Goal: Obtain resource: Download file/media

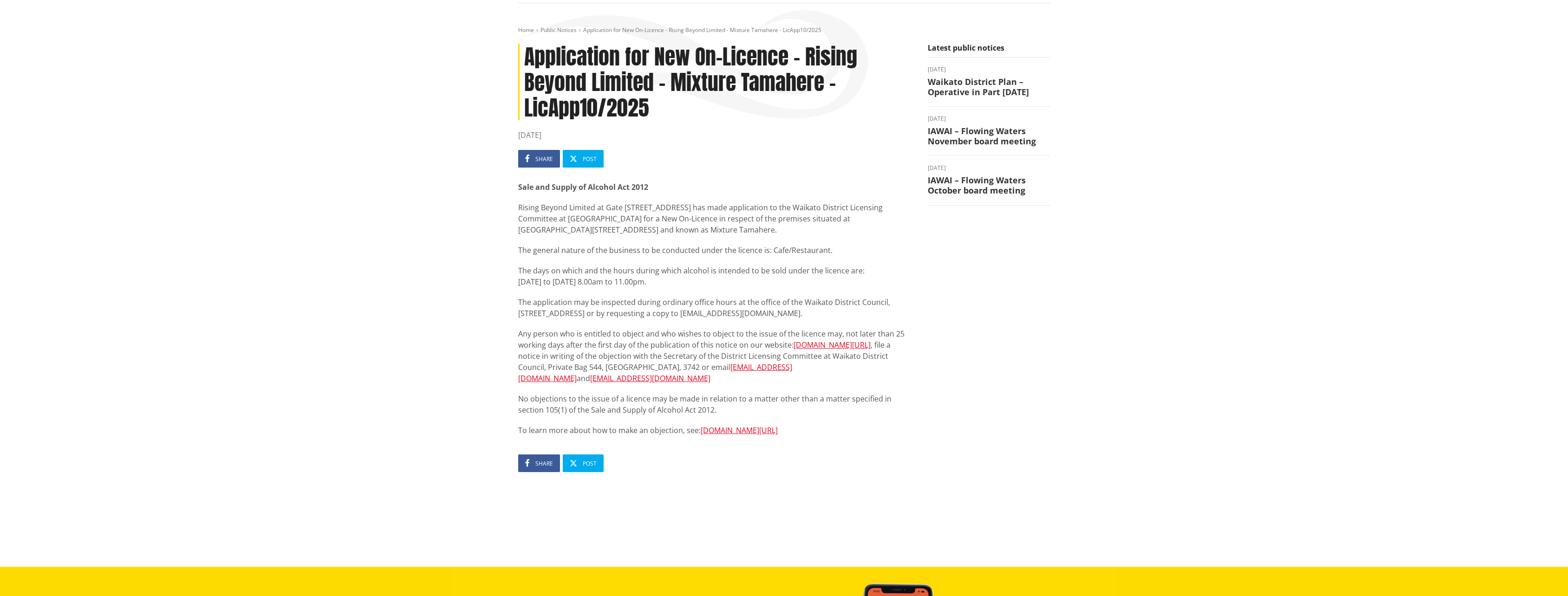
scroll to position [93, 0]
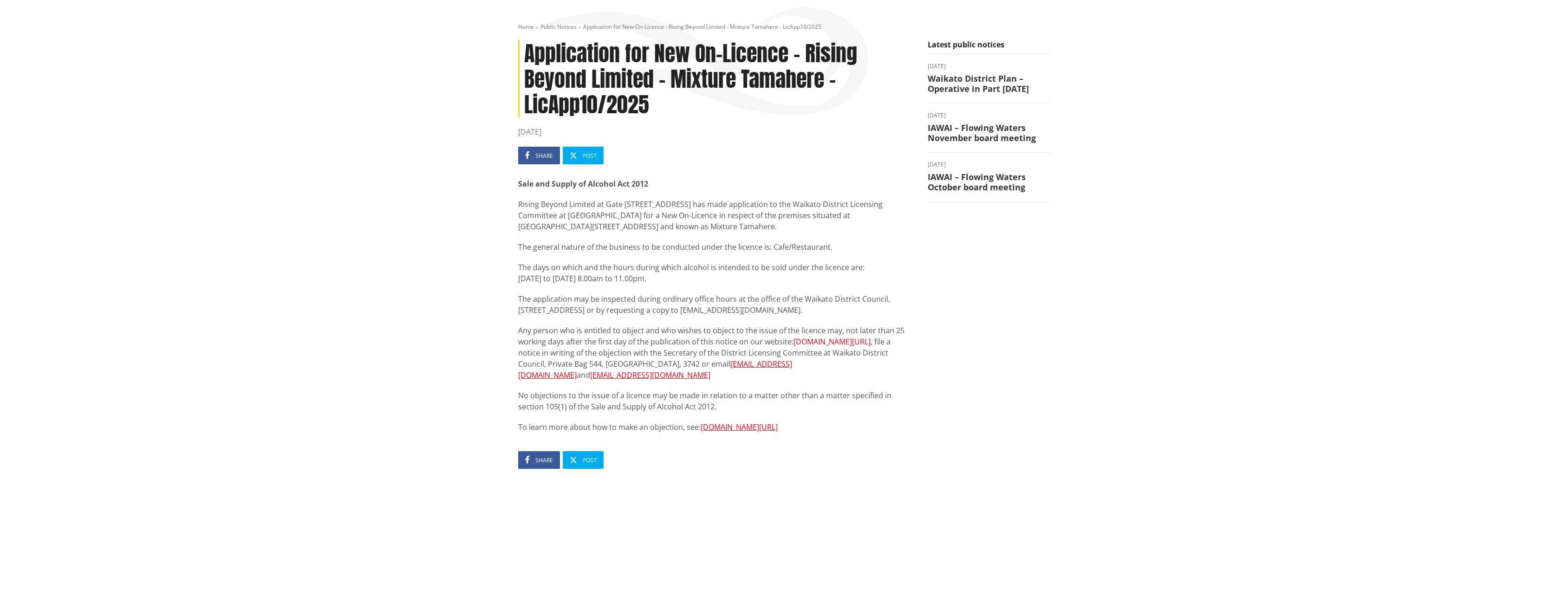
click at [794, 347] on link "www.waikatodistrict.govt.nz/services-facilities/food-and-alcohol/alcohol-licens…" at bounding box center [832, 341] width 78 height 10
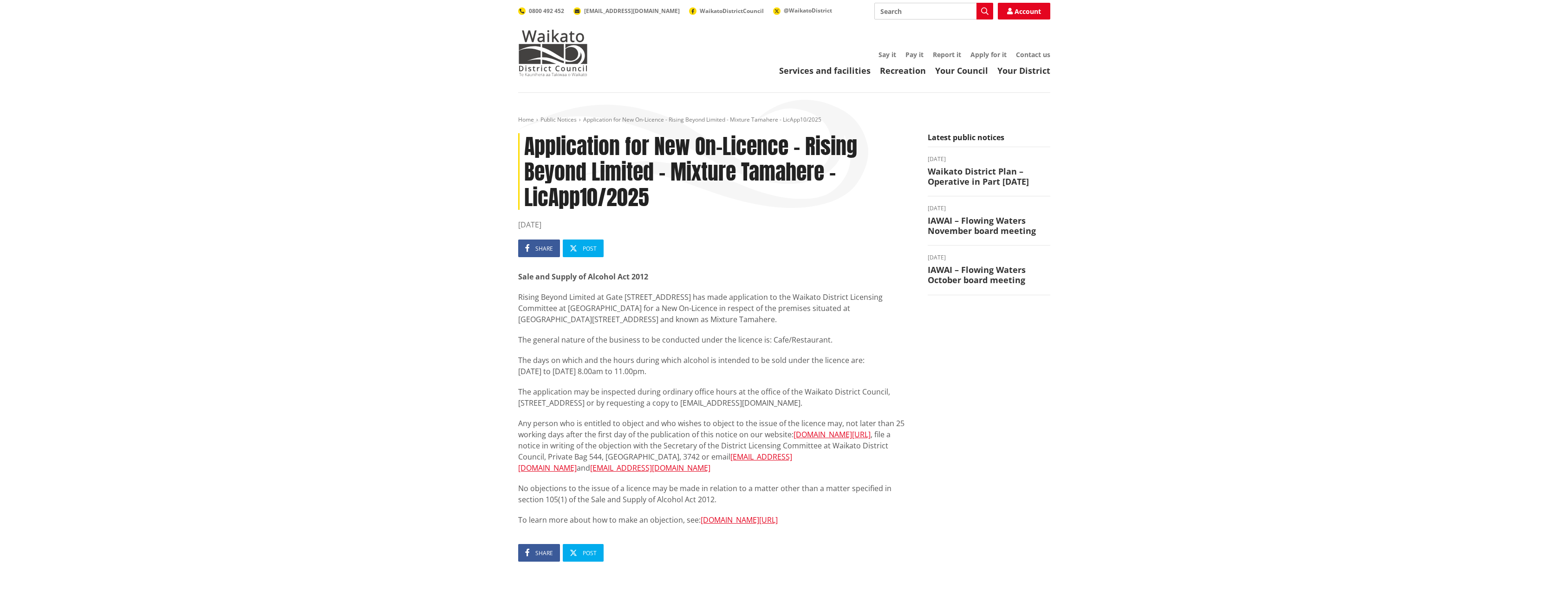
scroll to position [93, 0]
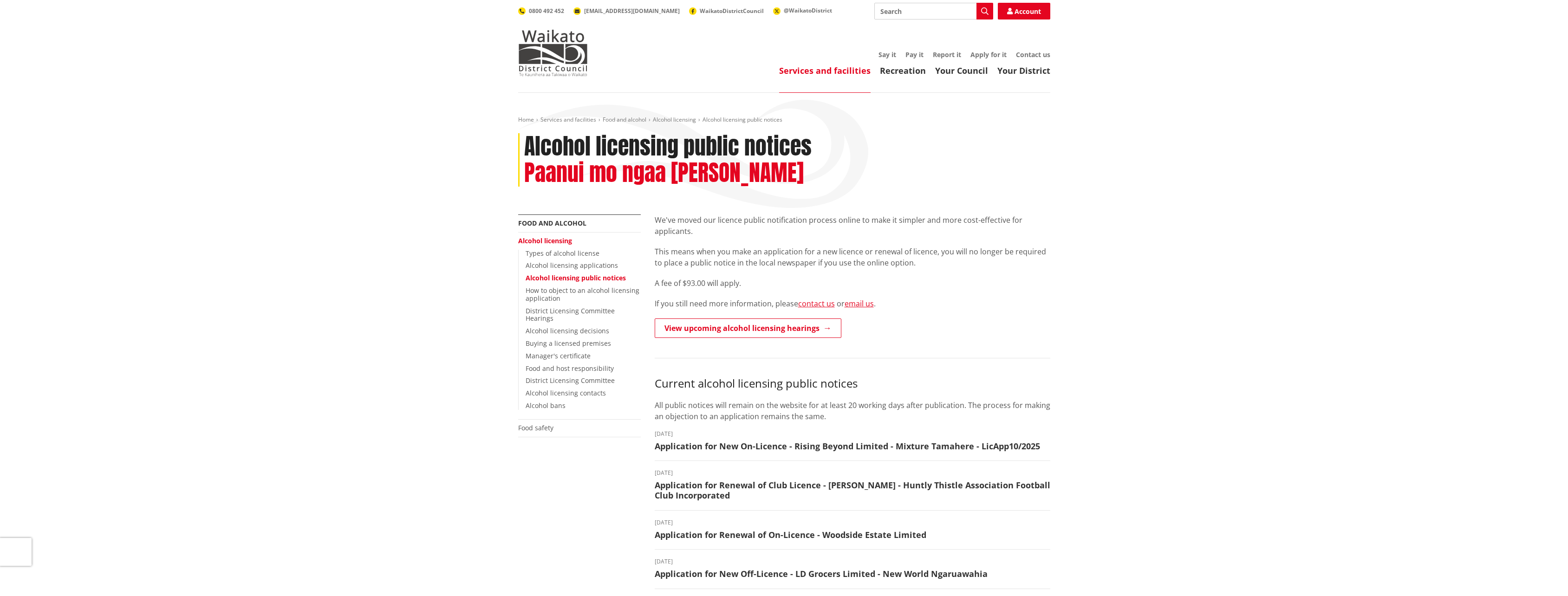
scroll to position [185, 0]
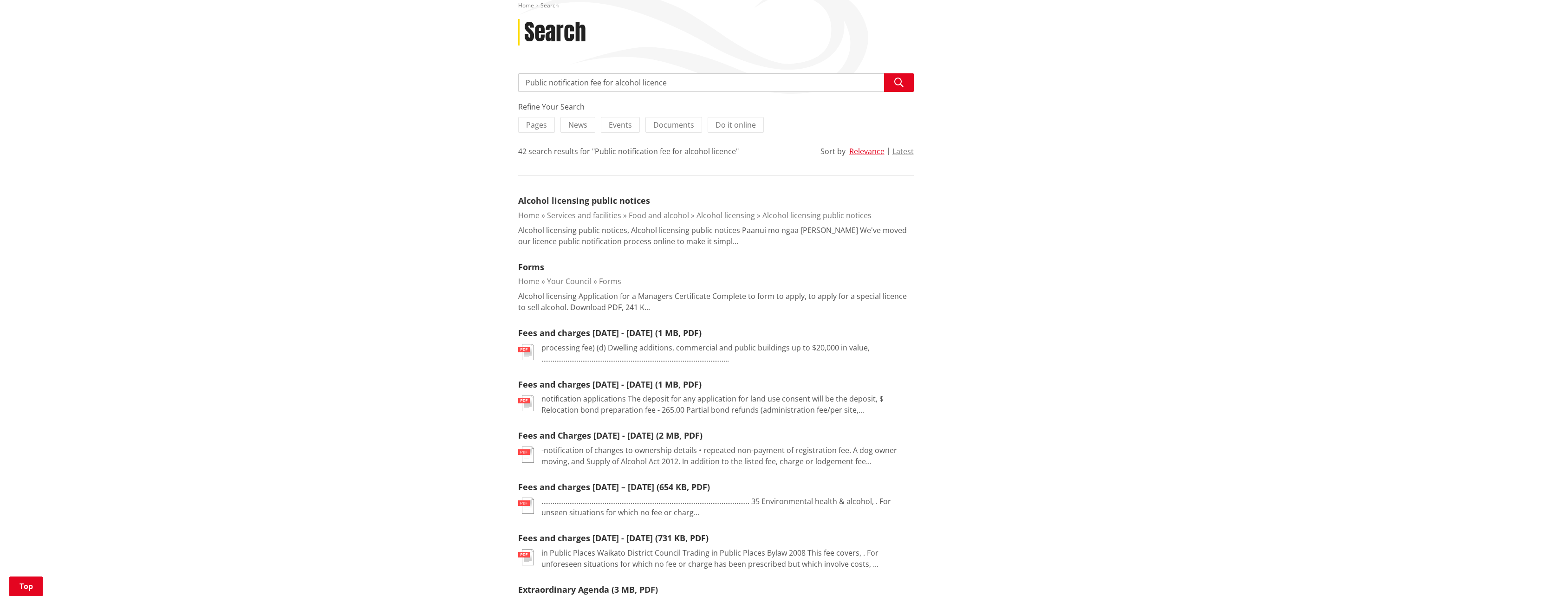
scroll to position [139, 0]
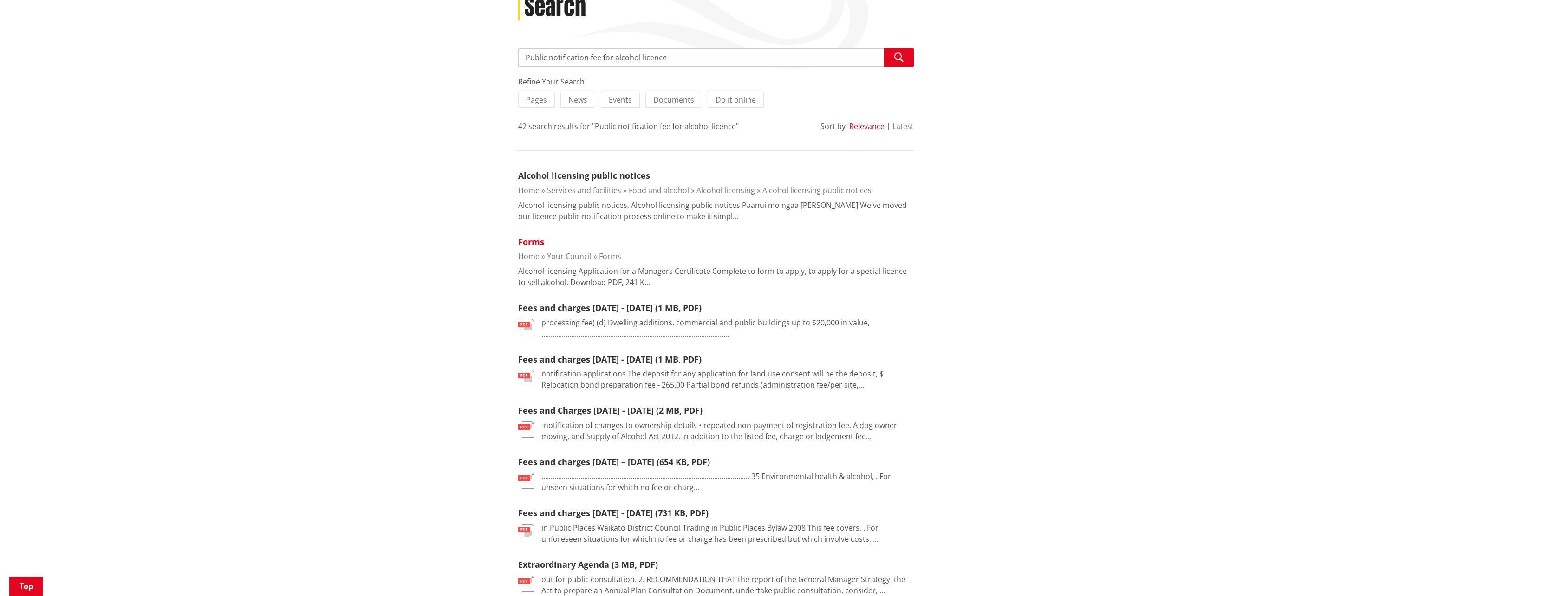
click at [527, 239] on link "Forms" at bounding box center [531, 241] width 26 height 12
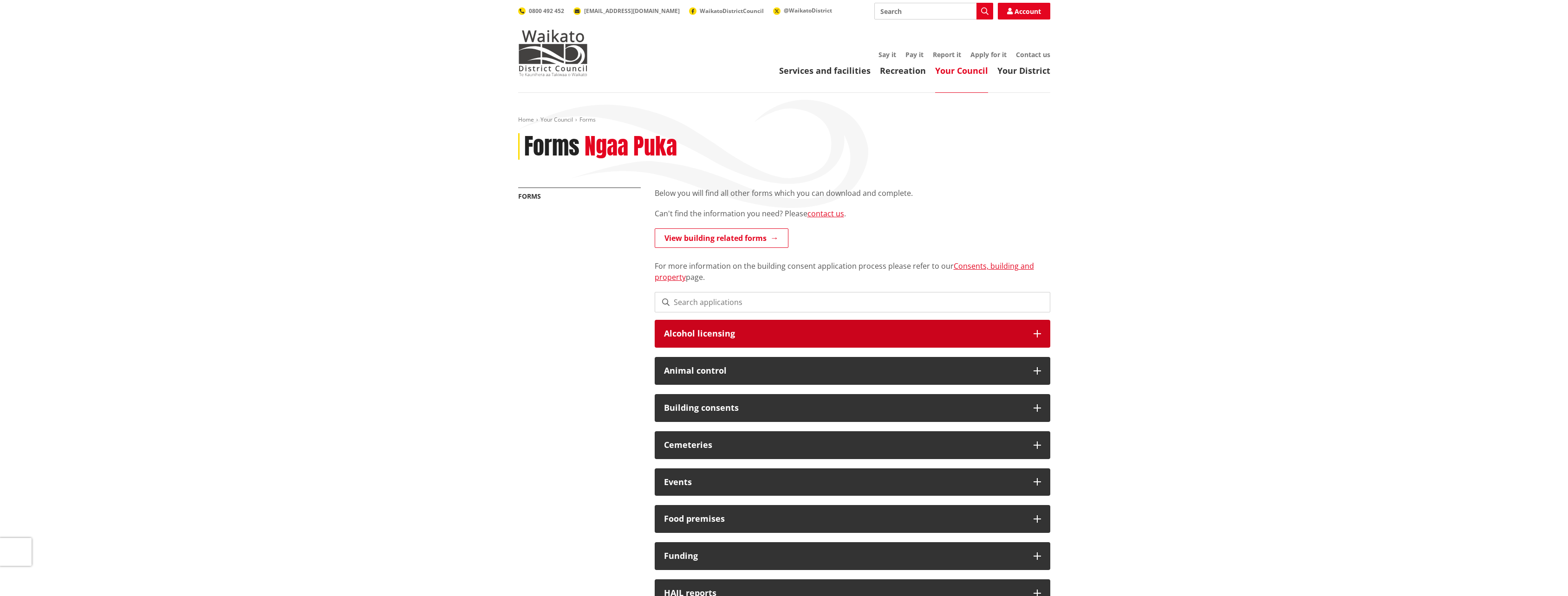
click at [1035, 334] on icon at bounding box center [1037, 334] width 7 height 7
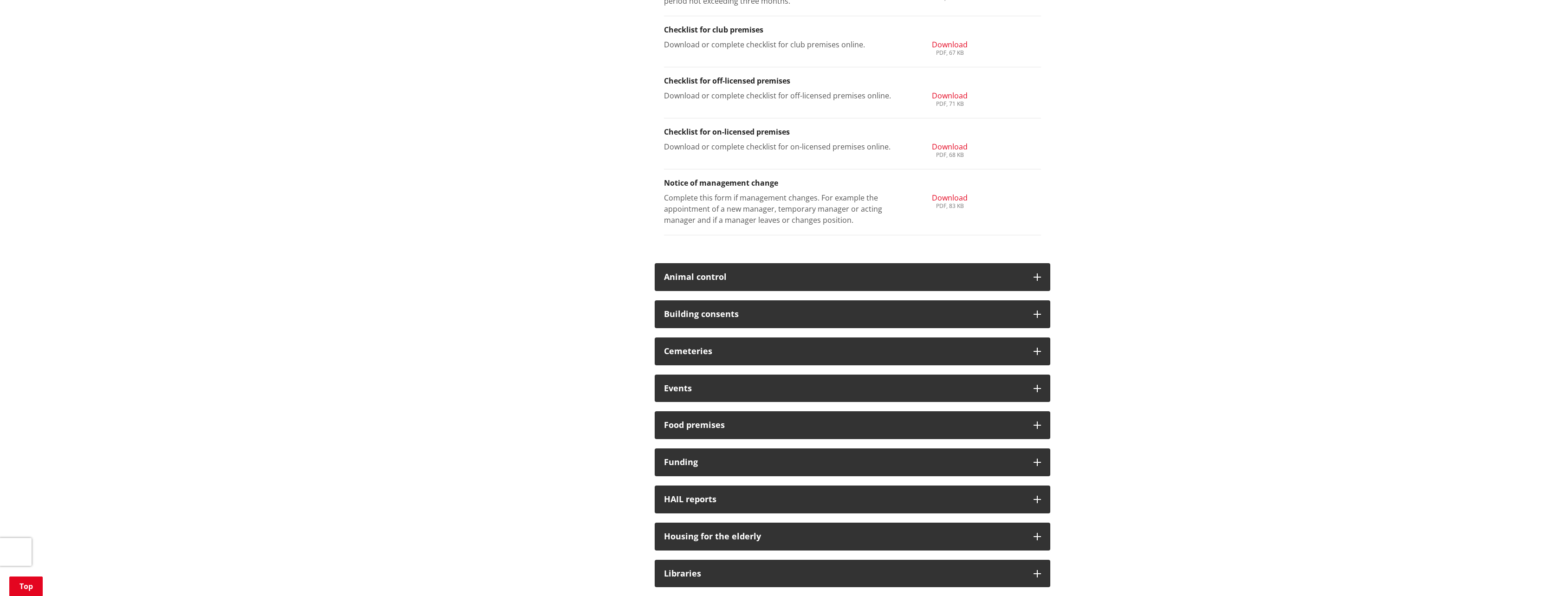
scroll to position [743, 0]
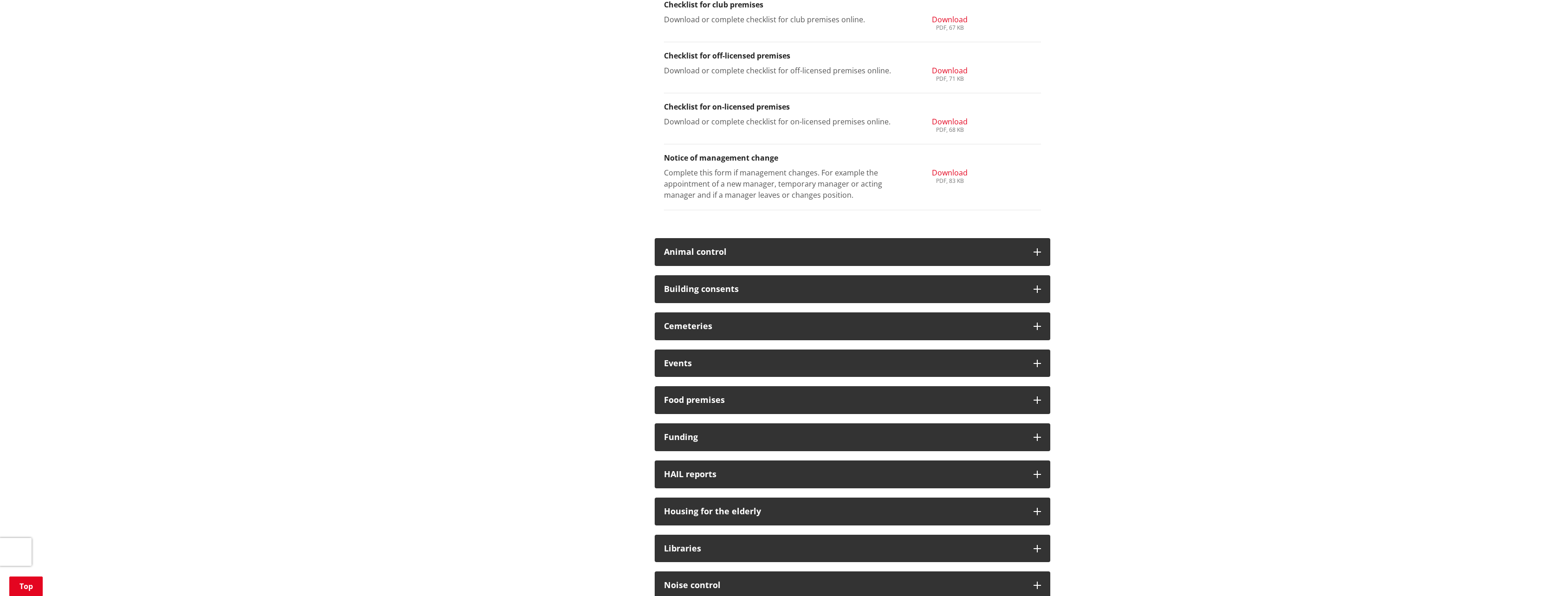
click at [950, 167] on span "Download" at bounding box center [950, 172] width 36 height 10
